Goal: Find specific page/section: Find specific page/section

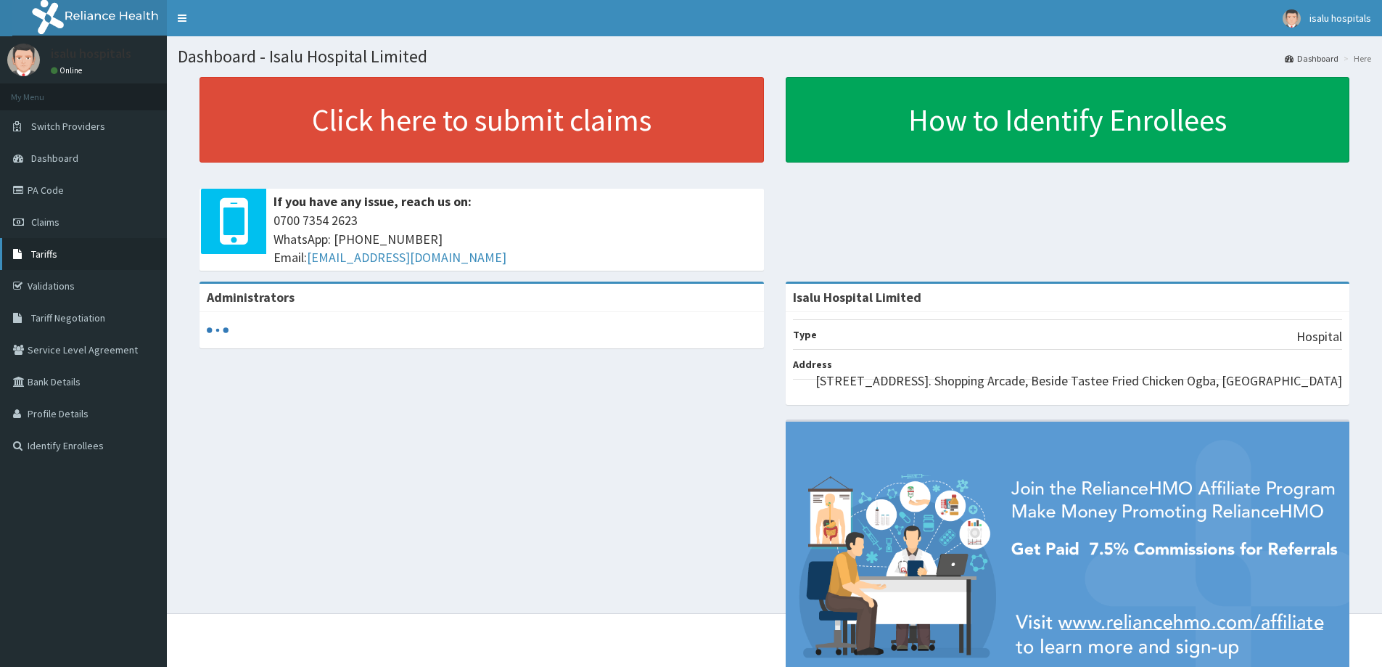
click at [54, 258] on span "Tariffs" at bounding box center [44, 253] width 26 height 13
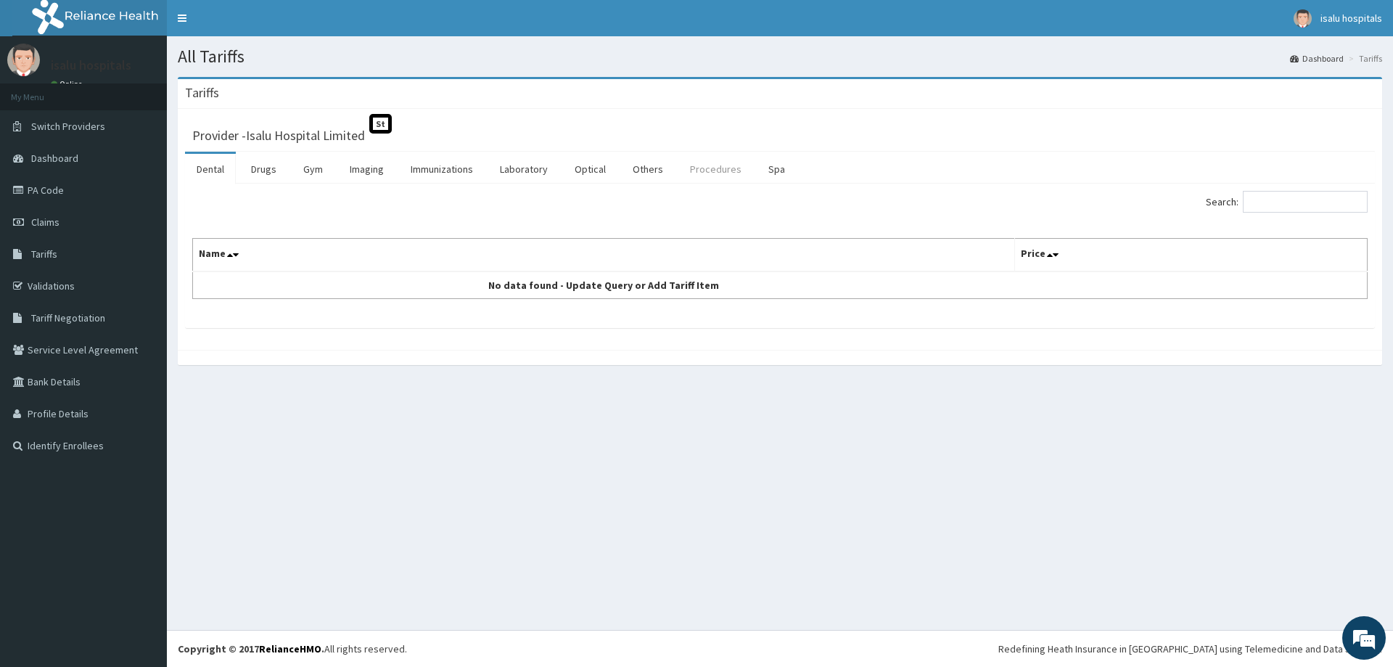
click at [707, 167] on link "Procedures" at bounding box center [715, 169] width 75 height 30
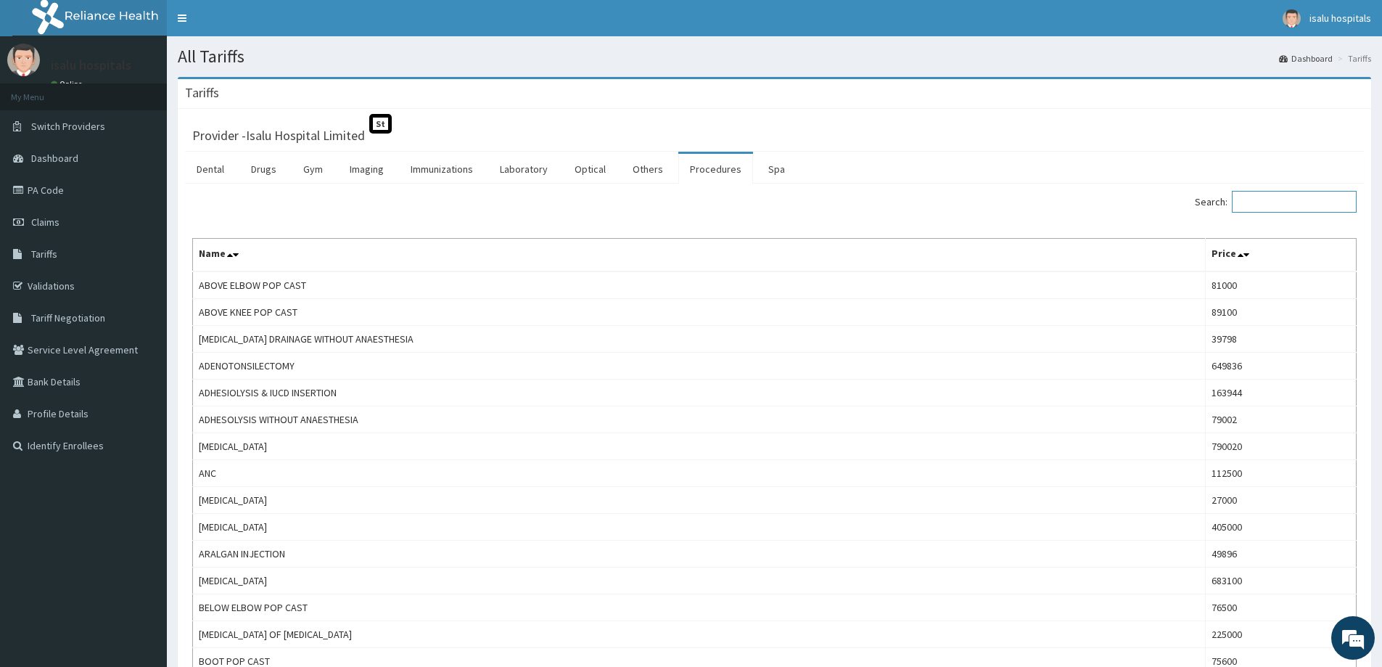
click at [1300, 200] on input "Search:" at bounding box center [1294, 202] width 125 height 22
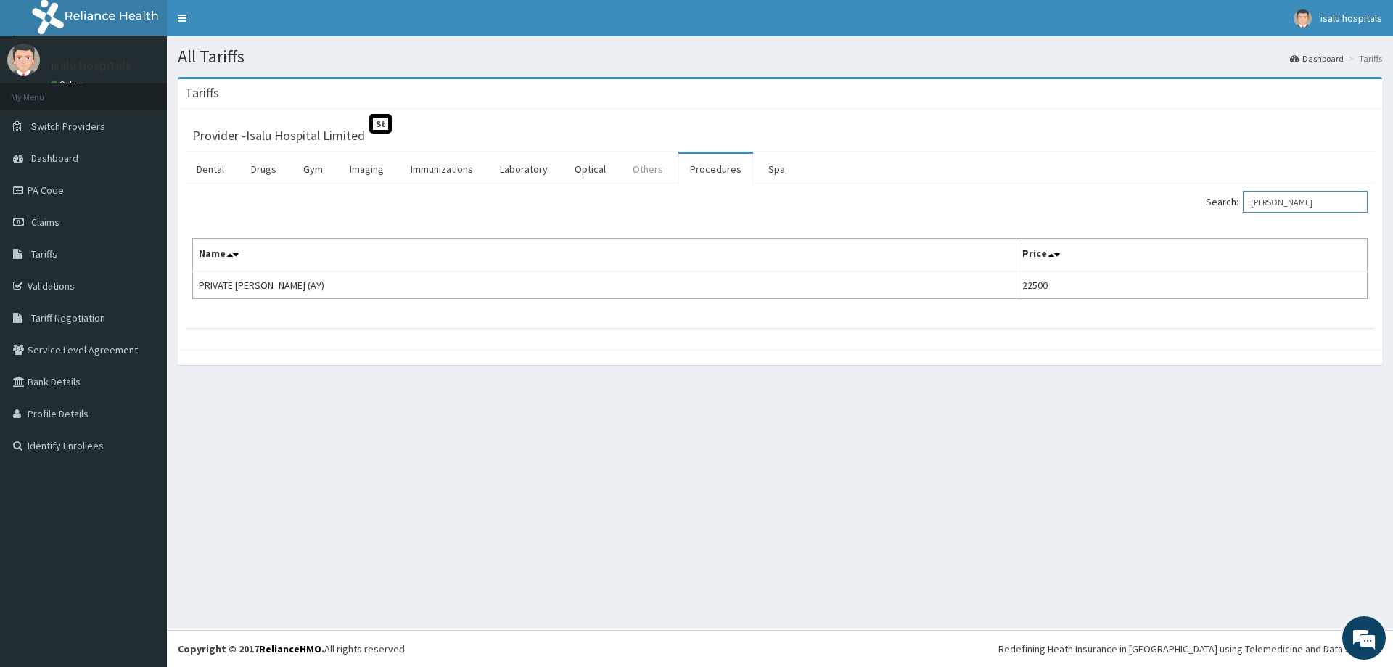
type input "priva"
